Goal: Find specific page/section: Find specific page/section

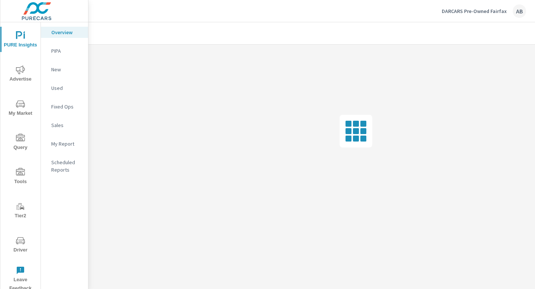
click at [18, 243] on icon "nav menu" at bounding box center [20, 240] width 9 height 7
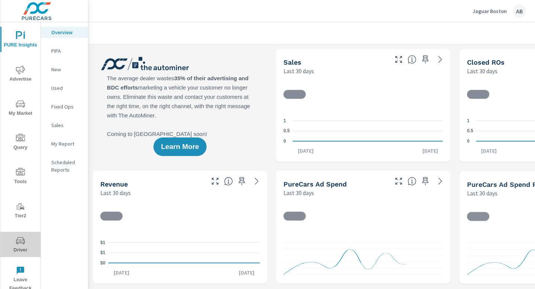
click at [22, 245] on span "Driver" at bounding box center [21, 245] width 36 height 18
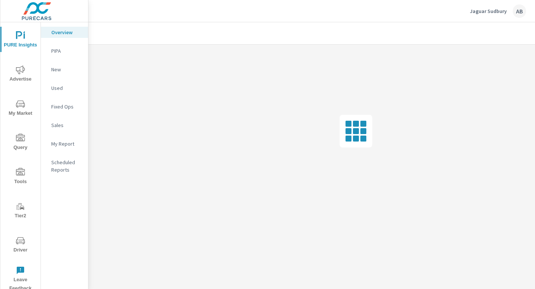
click at [22, 245] on icon "nav menu" at bounding box center [20, 240] width 9 height 9
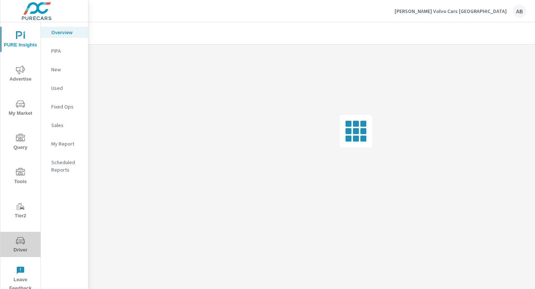
click at [22, 238] on icon "nav menu" at bounding box center [20, 240] width 9 height 9
click at [21, 247] on span "Driver" at bounding box center [21, 245] width 36 height 18
click at [23, 242] on icon "nav menu" at bounding box center [20, 240] width 9 height 9
